Goal: Task Accomplishment & Management: Use online tool/utility

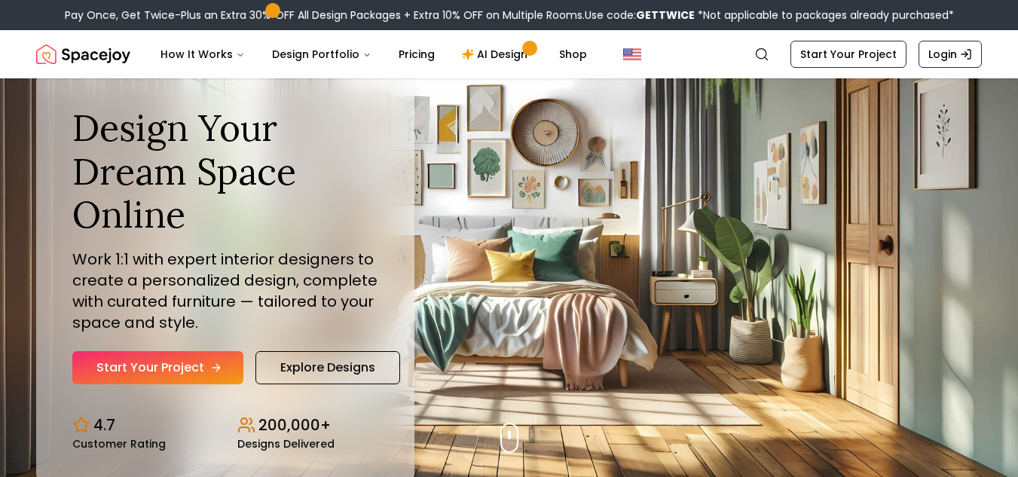
click at [213, 364] on icon "Hero section" at bounding box center [216, 368] width 12 height 12
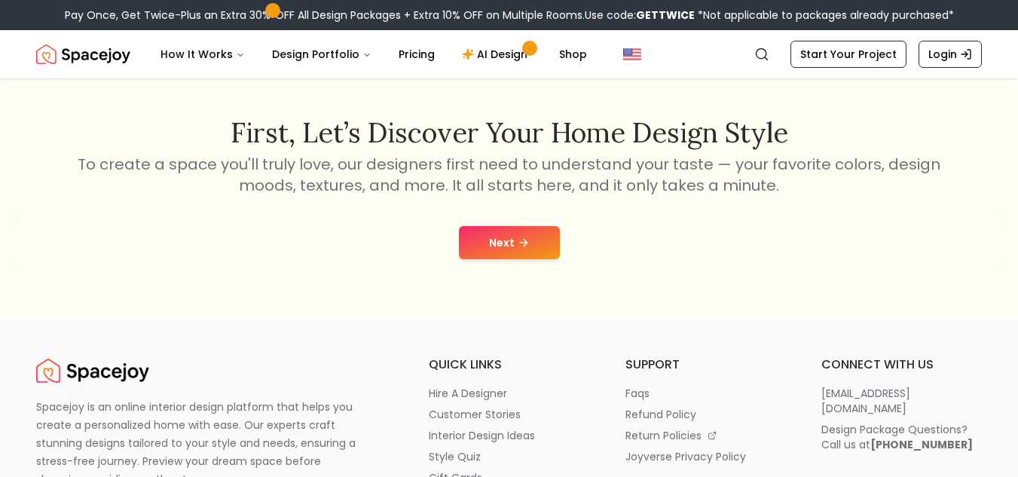
click at [519, 238] on icon at bounding box center [524, 243] width 12 height 12
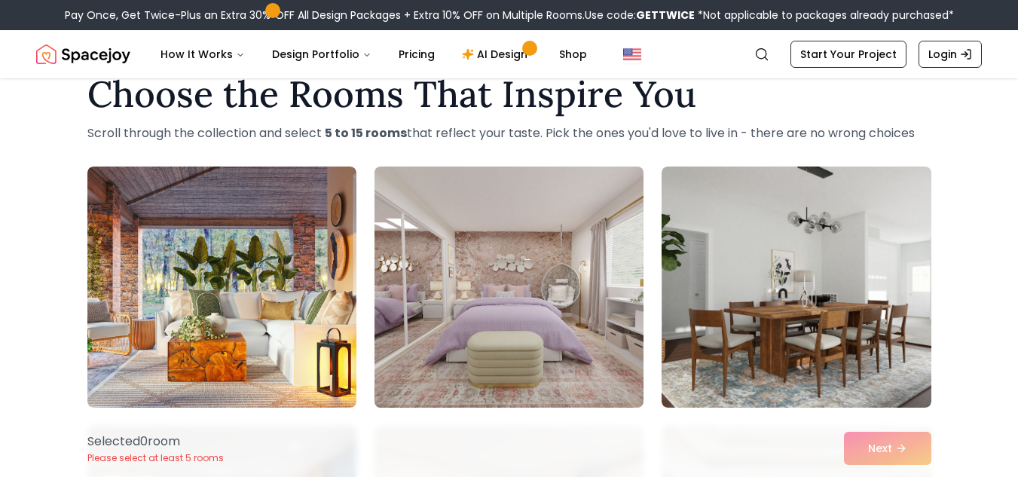
scroll to position [75, 0]
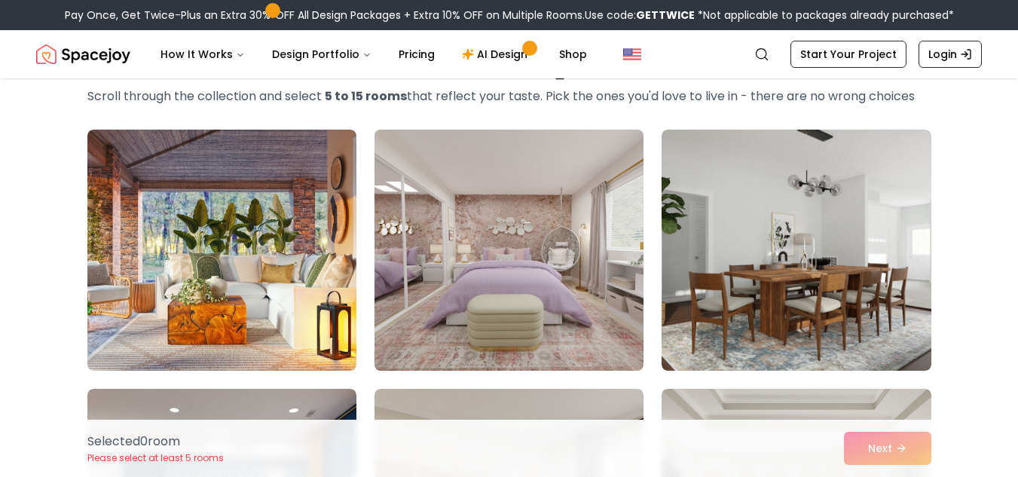
click at [503, 261] on img at bounding box center [509, 250] width 283 height 253
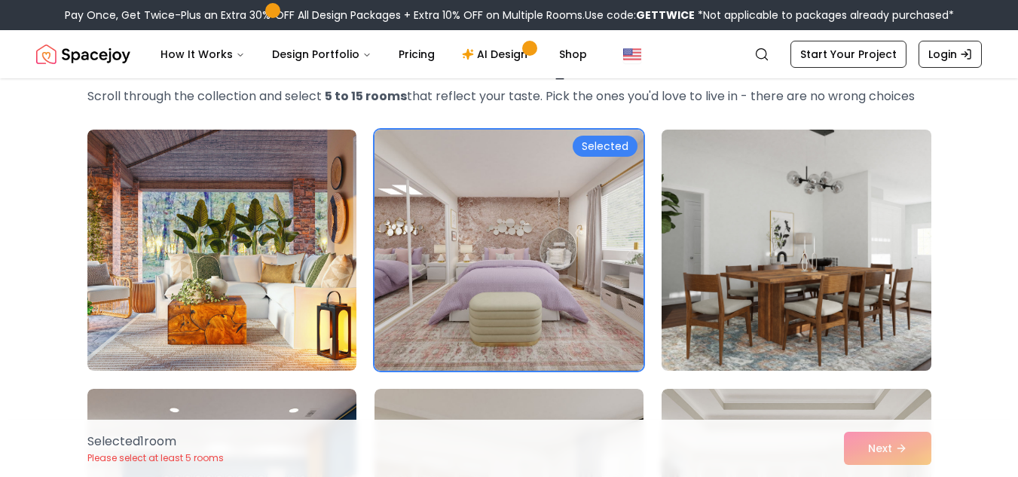
click at [739, 305] on img at bounding box center [796, 250] width 283 height 253
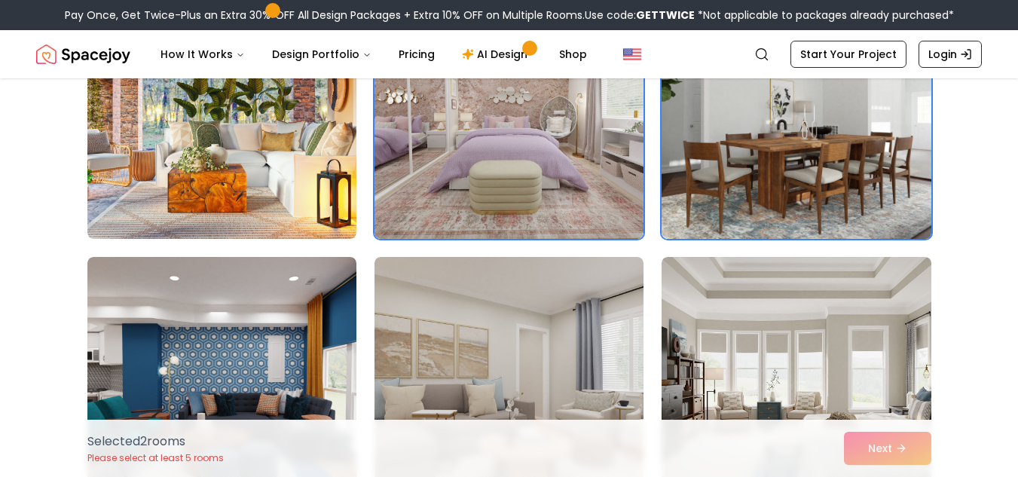
scroll to position [226, 0]
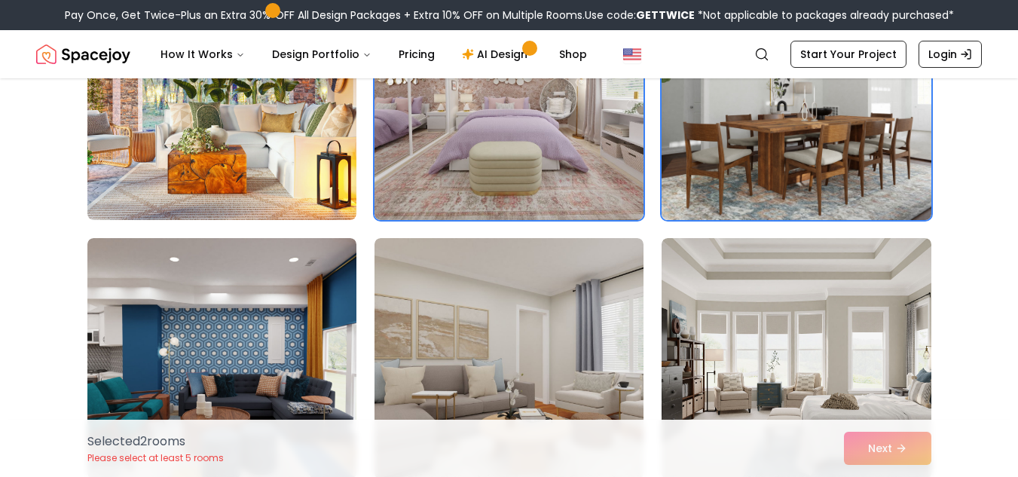
click at [739, 305] on img at bounding box center [796, 358] width 269 height 241
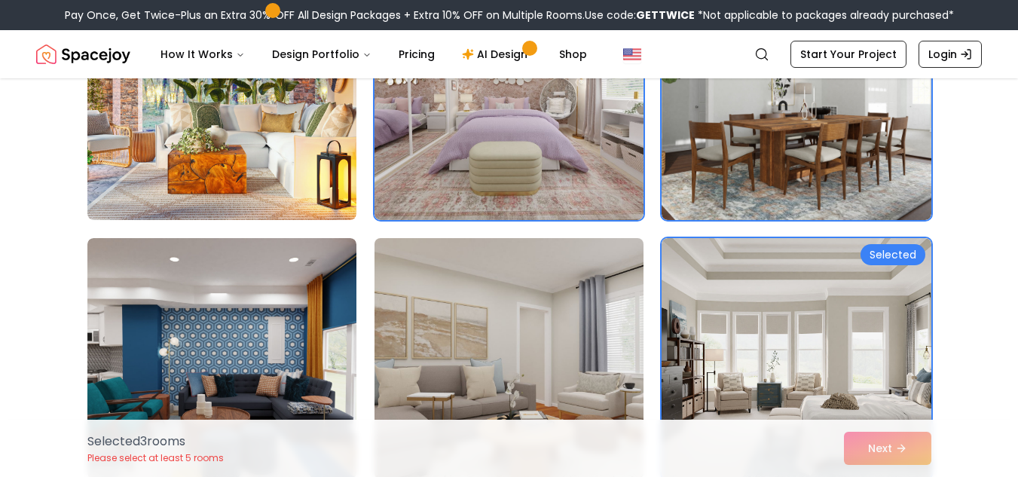
click at [503, 314] on img at bounding box center [509, 358] width 283 height 253
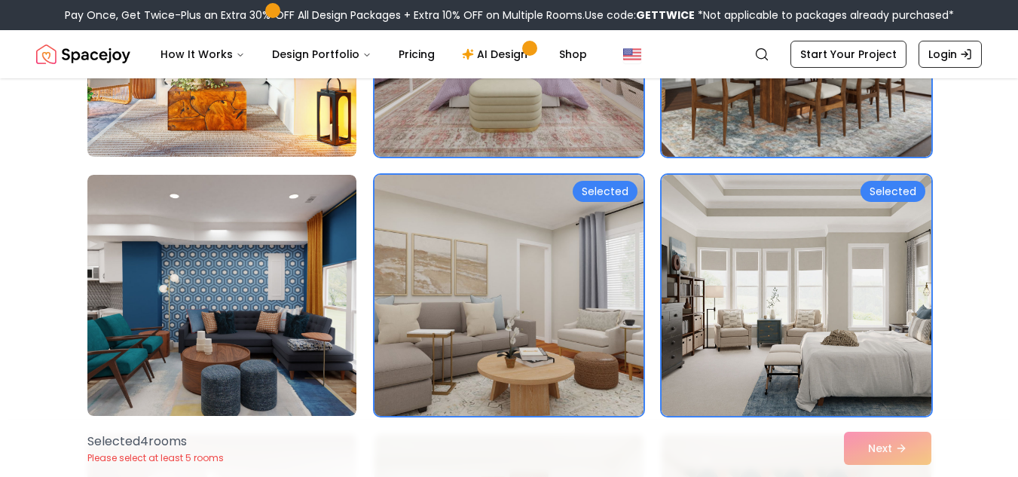
scroll to position [377, 0]
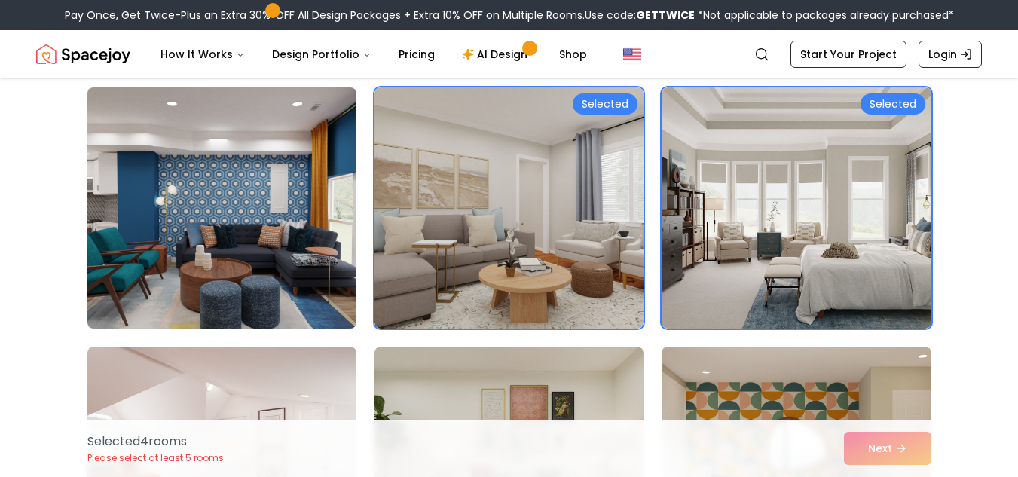
click at [283, 263] on img at bounding box center [222, 207] width 283 height 253
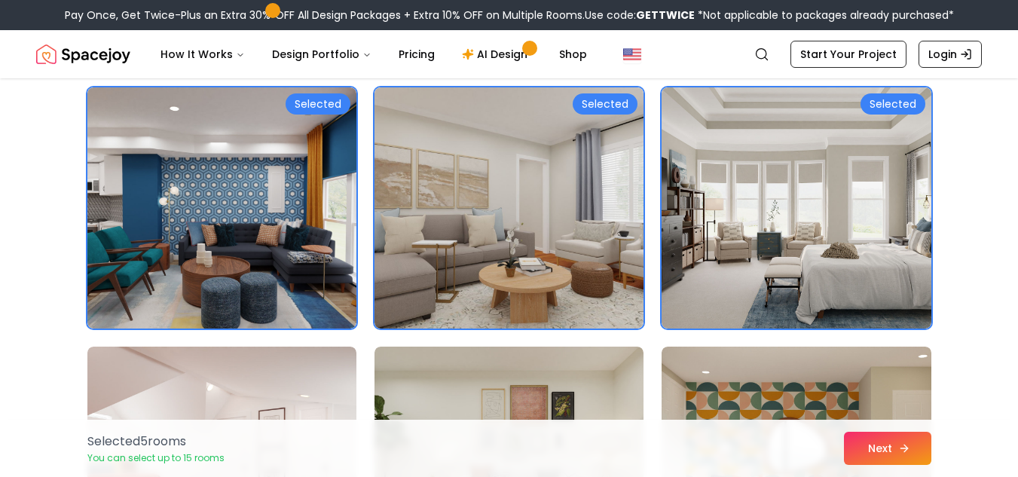
click at [905, 448] on icon at bounding box center [905, 449] width 12 height 12
